Goal: Transaction & Acquisition: Download file/media

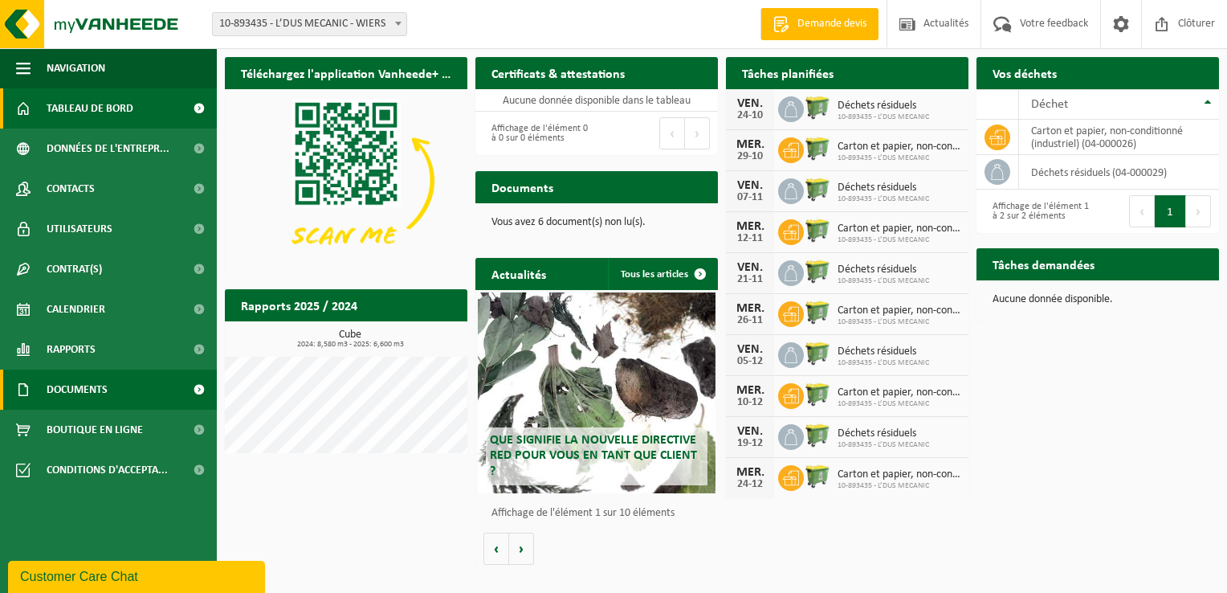
click at [88, 387] on span "Documents" at bounding box center [77, 389] width 61 height 40
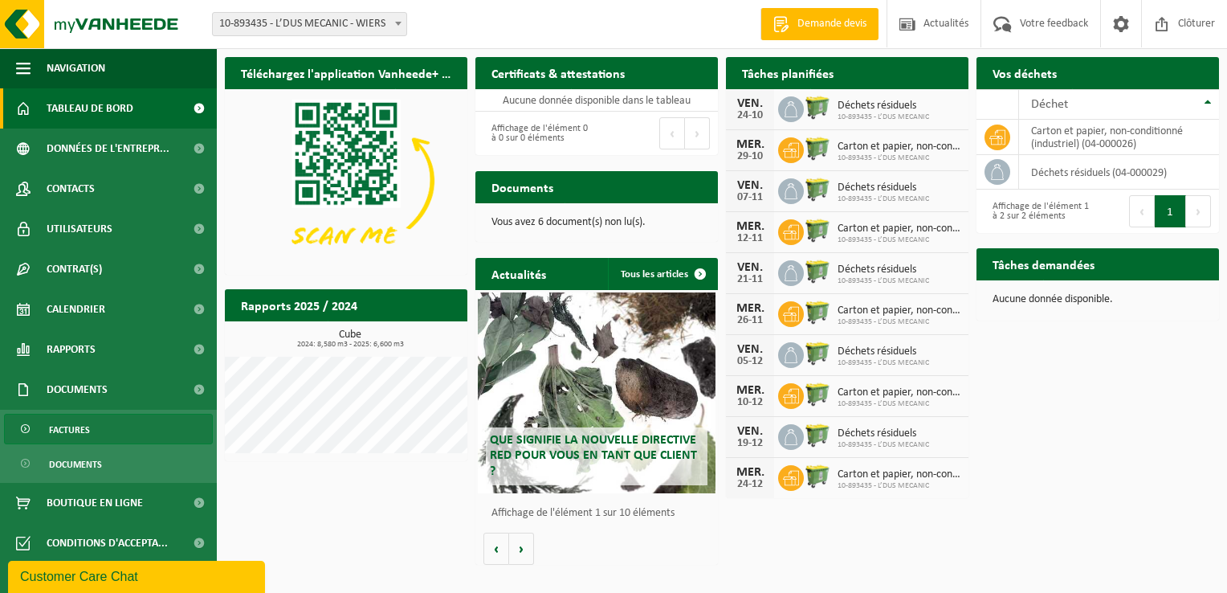
click at [80, 421] on span "Factures" at bounding box center [69, 429] width 41 height 31
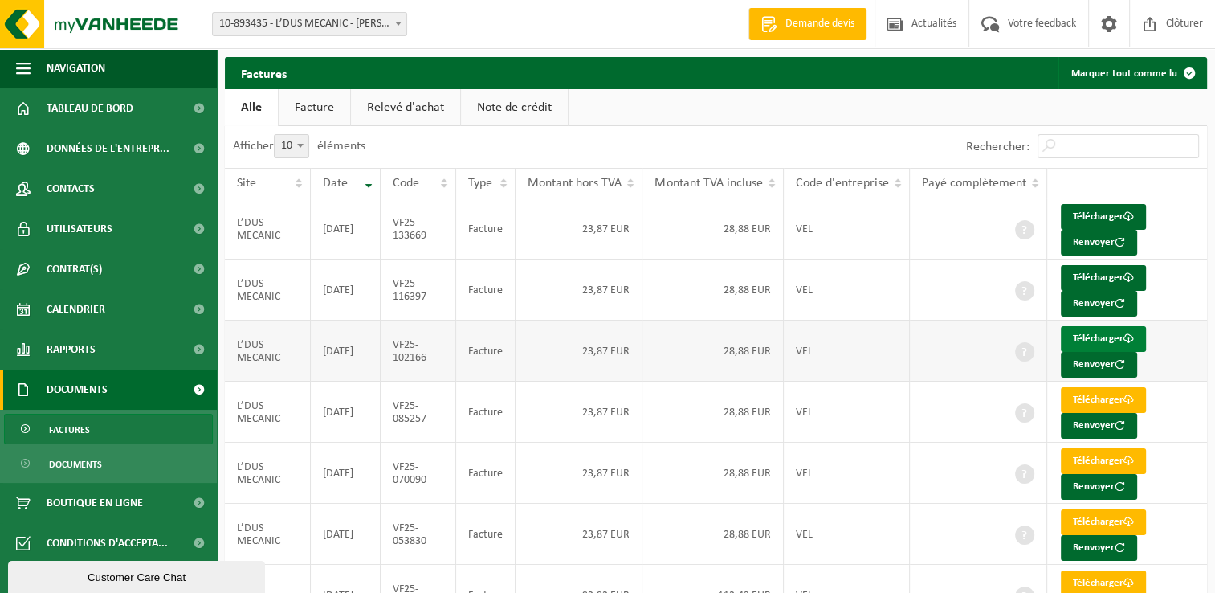
click at [1081, 336] on link "Télécharger" at bounding box center [1103, 339] width 85 height 26
click at [1102, 270] on link "Télécharger" at bounding box center [1103, 278] width 85 height 26
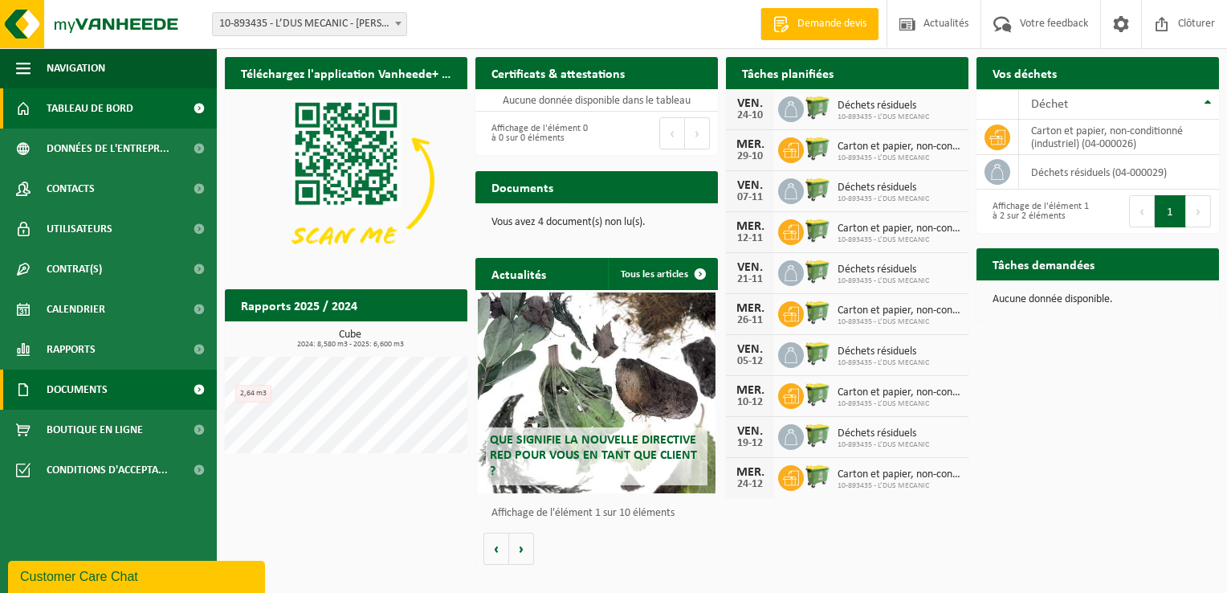
click at [199, 387] on span at bounding box center [199, 389] width 36 height 40
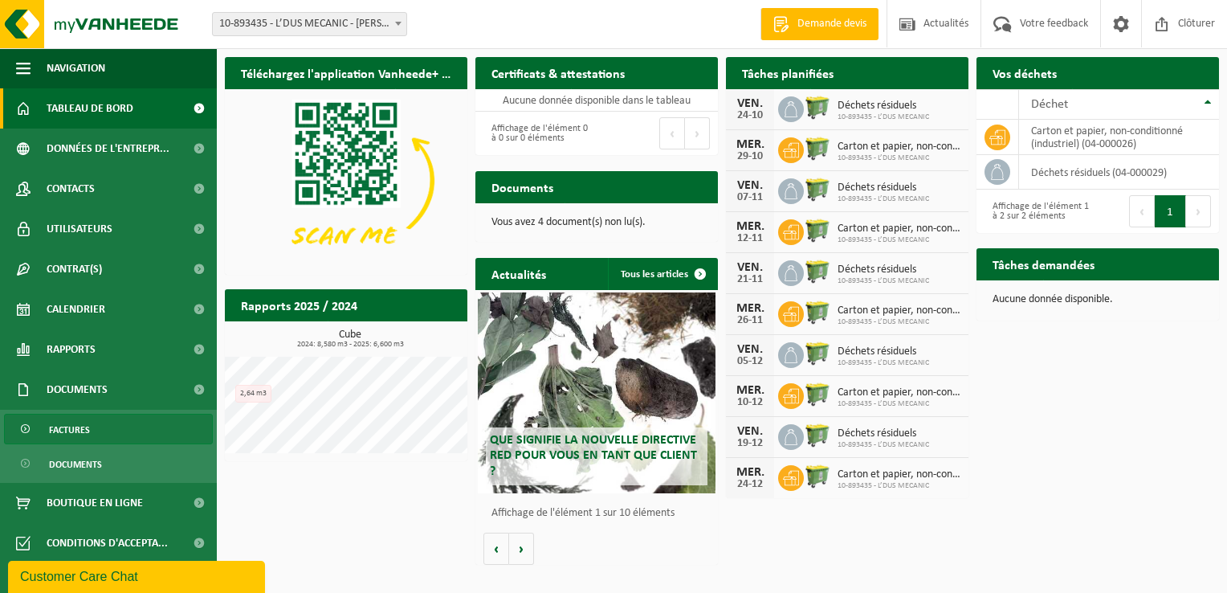
click at [172, 429] on link "Factures" at bounding box center [108, 429] width 209 height 31
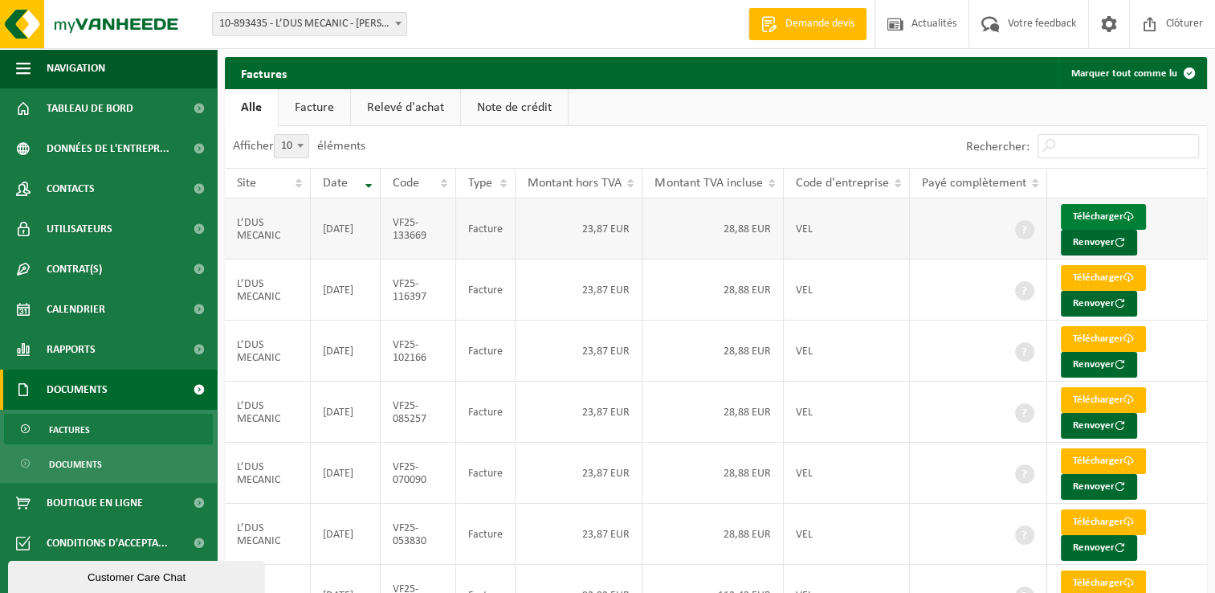
click at [1090, 209] on link "Télécharger" at bounding box center [1103, 217] width 85 height 26
